Goal: Go to known website: Access a specific website the user already knows

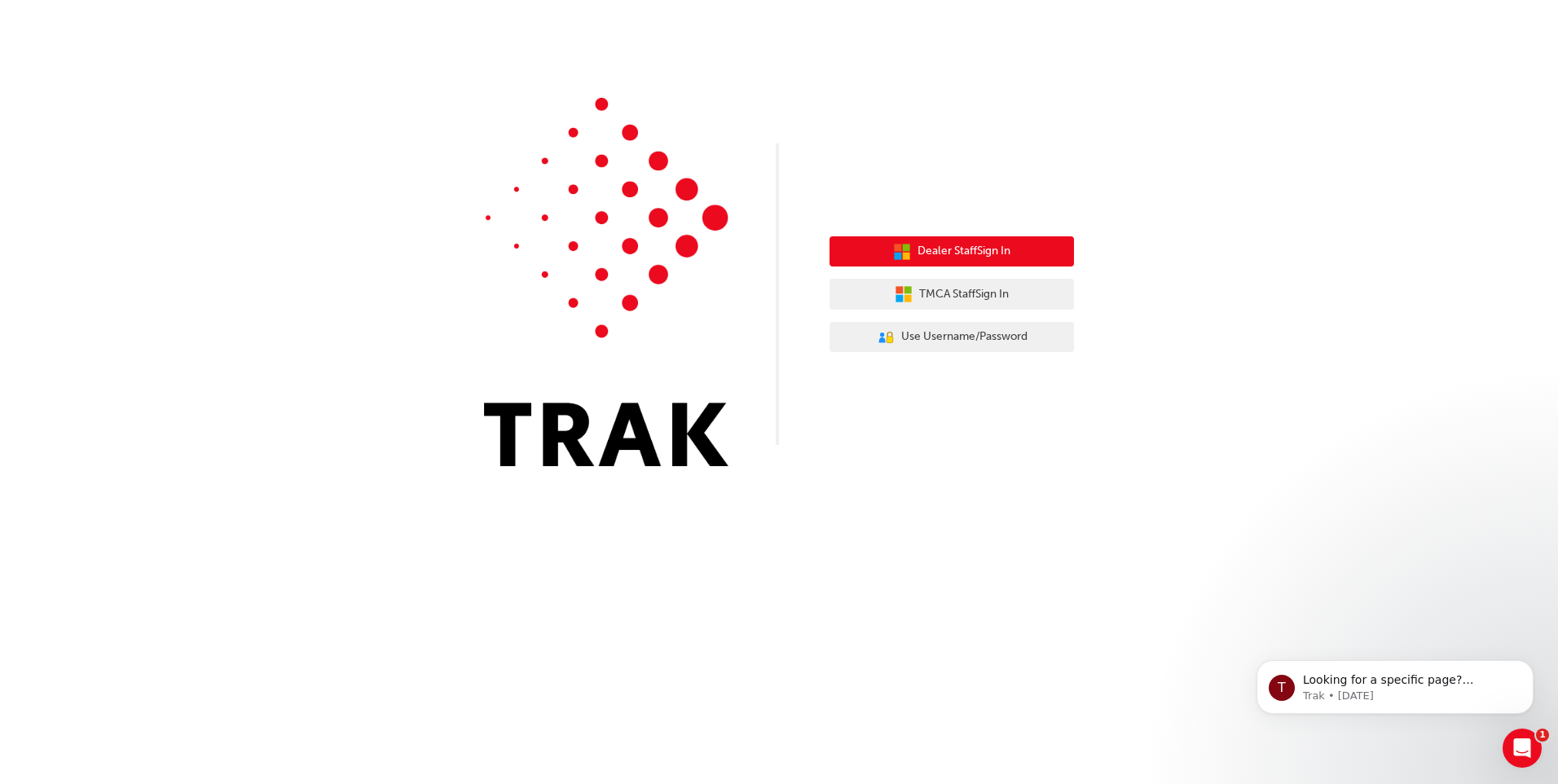
click at [970, 254] on span "Dealer Staff Sign In" at bounding box center [964, 251] width 93 height 19
